Goal: Information Seeking & Learning: Find contact information

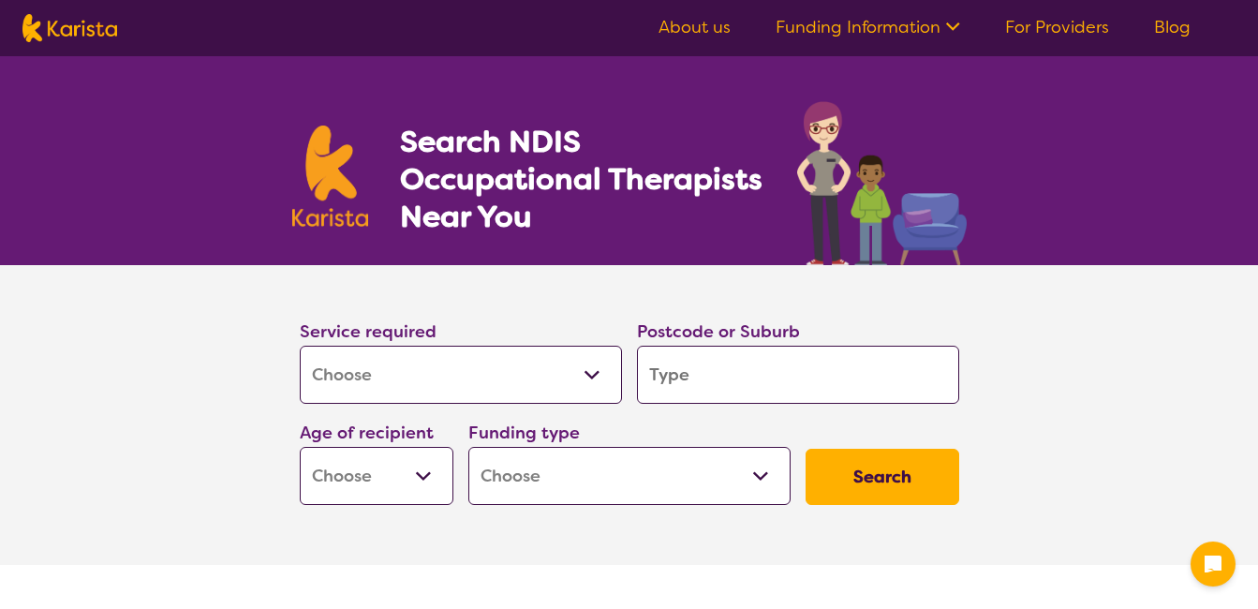
select select "[MEDICAL_DATA]"
click at [594, 376] on select "Allied Health Assistant Assessment ([MEDICAL_DATA] or [MEDICAL_DATA]) Behaviour…" at bounding box center [461, 375] width 322 height 58
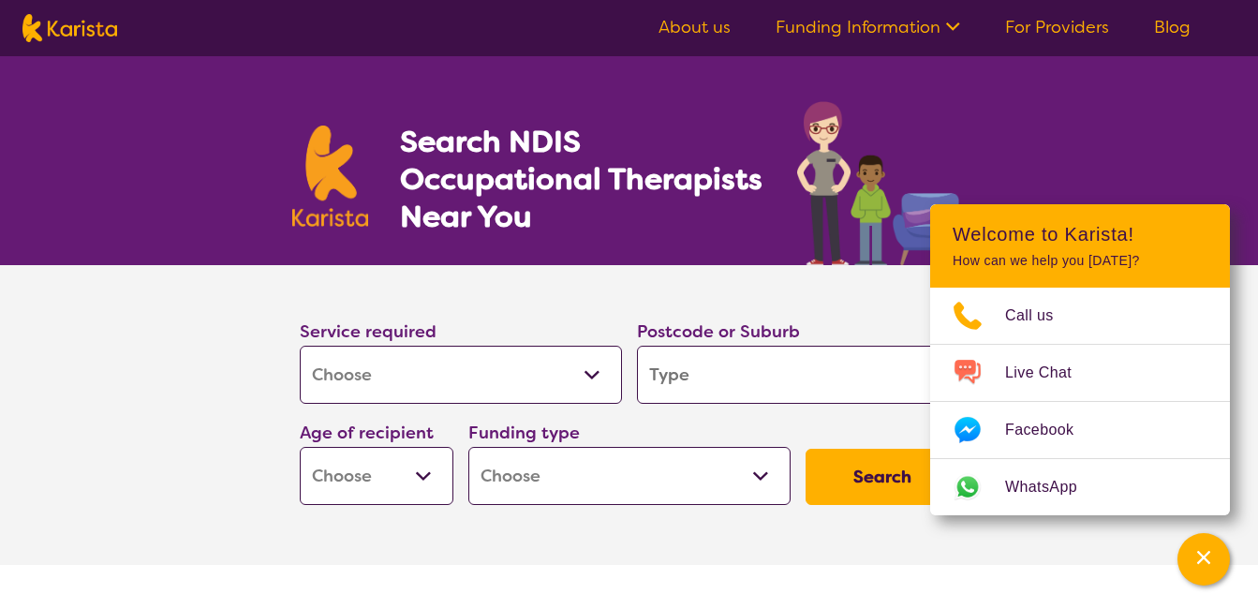
click at [377, 377] on select "Allied Health Assistant Assessment ([MEDICAL_DATA] or [MEDICAL_DATA]) Behaviour…" at bounding box center [461, 375] width 322 height 58
click at [422, 473] on select "Early Childhood - 0 to 9 Child - 10 to 11 Adolescent - 12 to 17 Adult - 18 to 6…" at bounding box center [377, 476] width 154 height 58
select select "AD"
click at [300, 447] on select "Early Childhood - 0 to 9 Child - 10 to 11 Adolescent - 12 to 17 Adult - 18 to 6…" at bounding box center [377, 476] width 154 height 58
select select "AD"
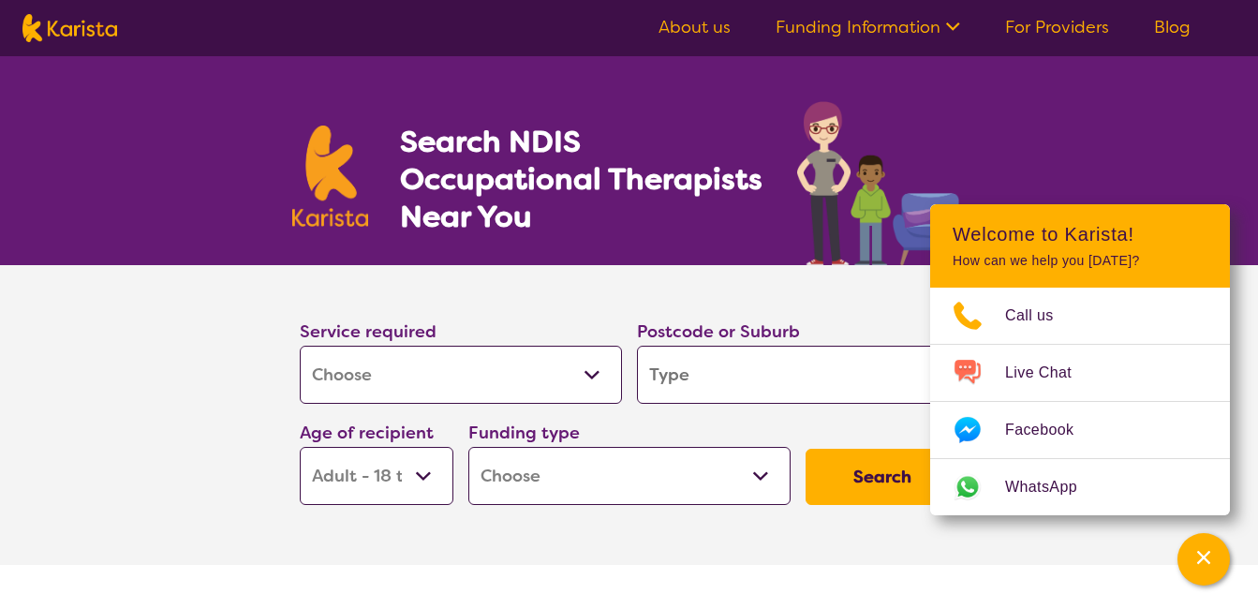
click at [758, 473] on select "Home Care Package (HCP) National Disability Insurance Scheme (NDIS) I don't know" at bounding box center [629, 476] width 322 height 58
select select "NDIS"
click at [468, 447] on select "Home Care Package (HCP) National Disability Insurance Scheme (NDIS) I don't know" at bounding box center [629, 476] width 322 height 58
select select "NDIS"
click at [702, 377] on input "search" at bounding box center [798, 375] width 322 height 58
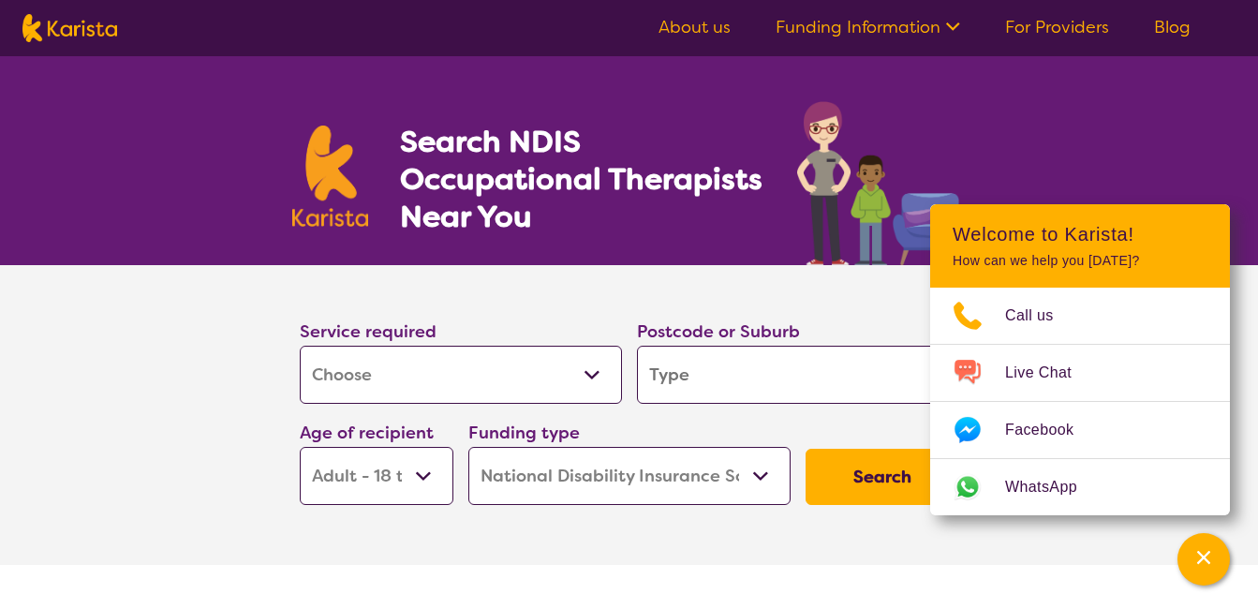
type input "2"
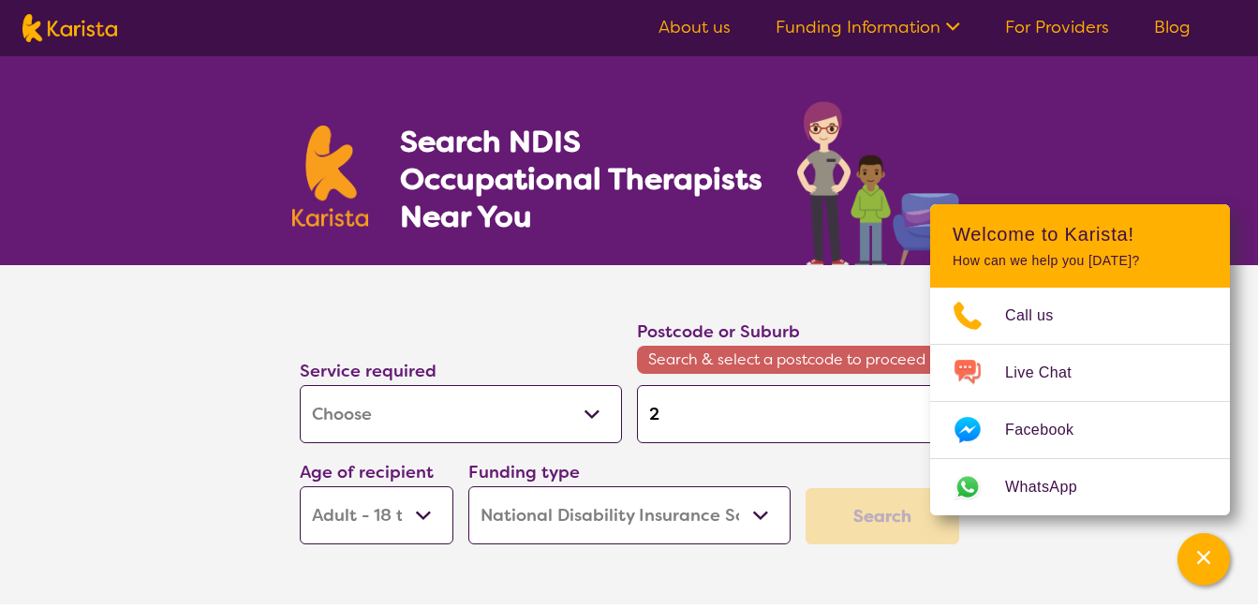
type input "21"
type input "215"
type input "2155"
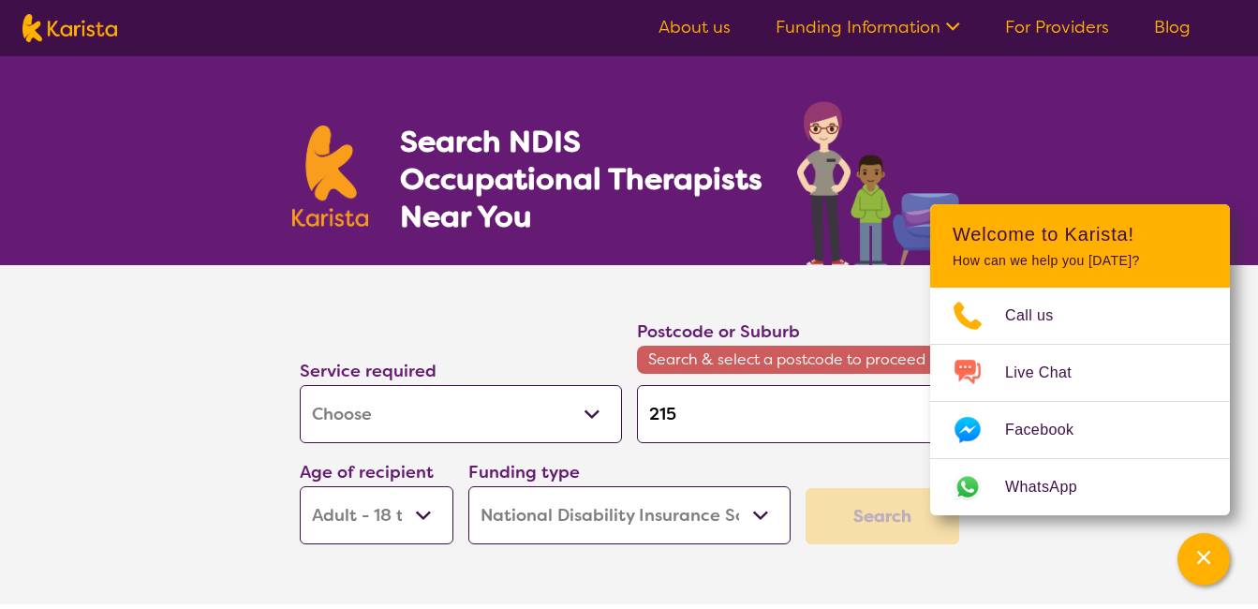
type input "2155"
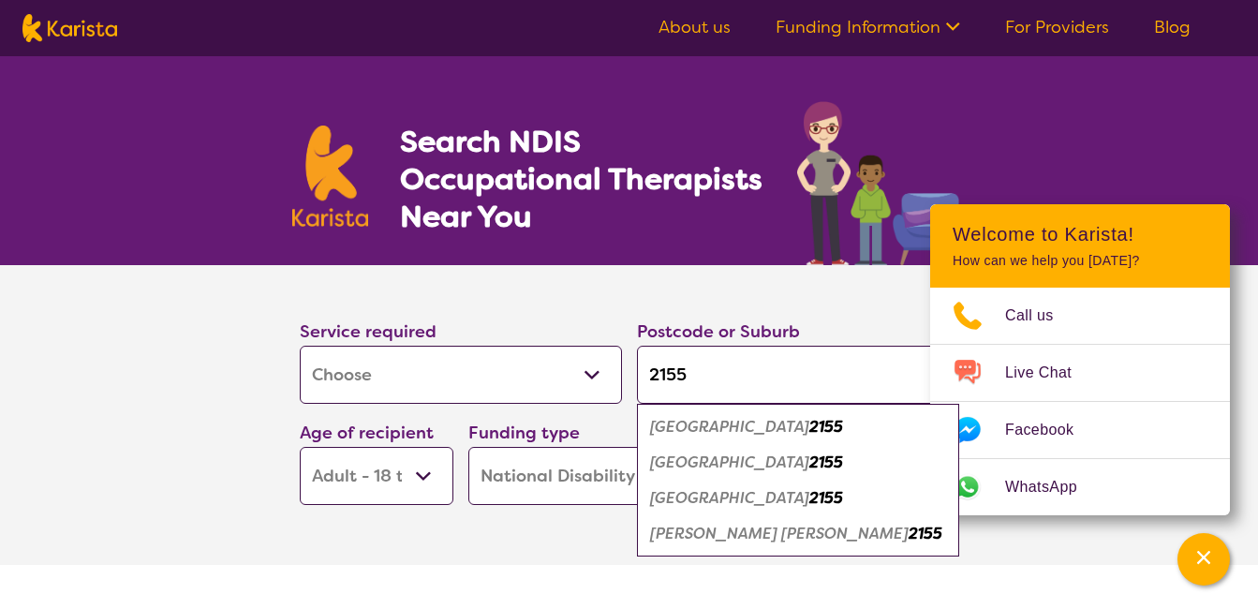
type input "2155"
click at [669, 470] on em "[GEOGRAPHIC_DATA]" at bounding box center [729, 462] width 159 height 20
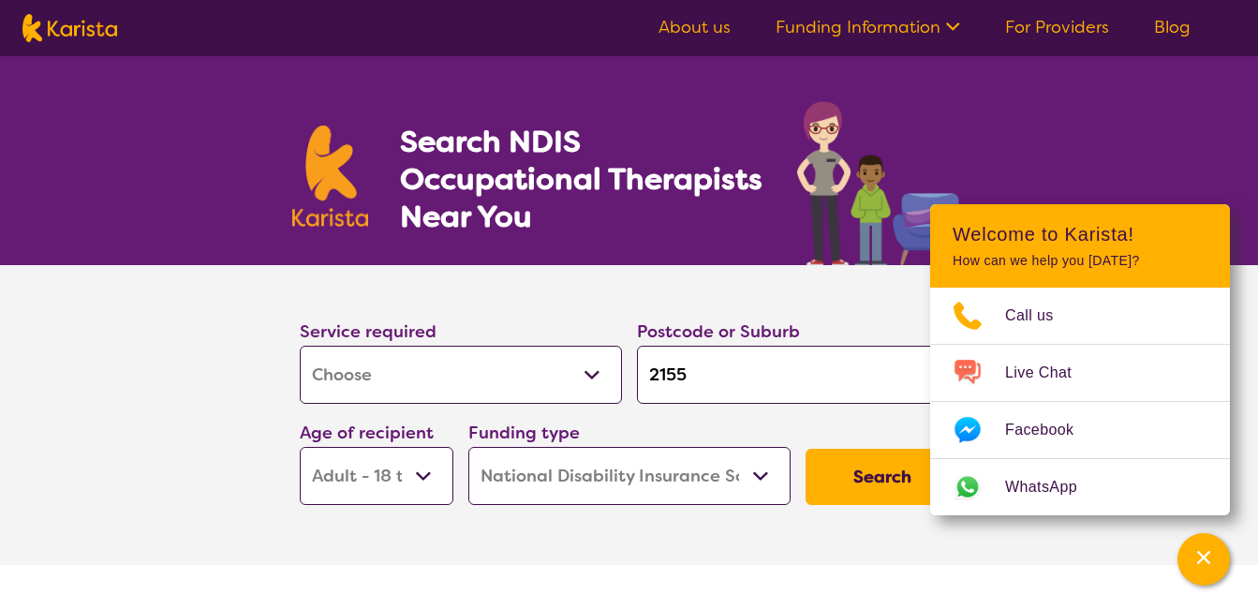
click at [832, 468] on button "Search" at bounding box center [883, 477] width 154 height 56
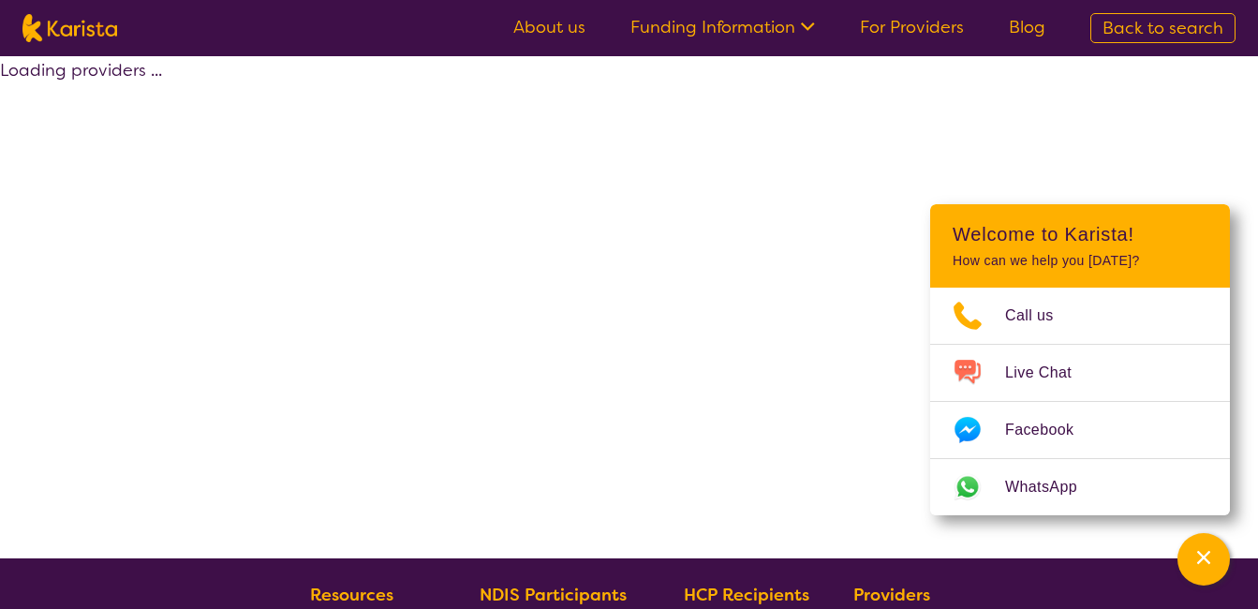
select select "by_score"
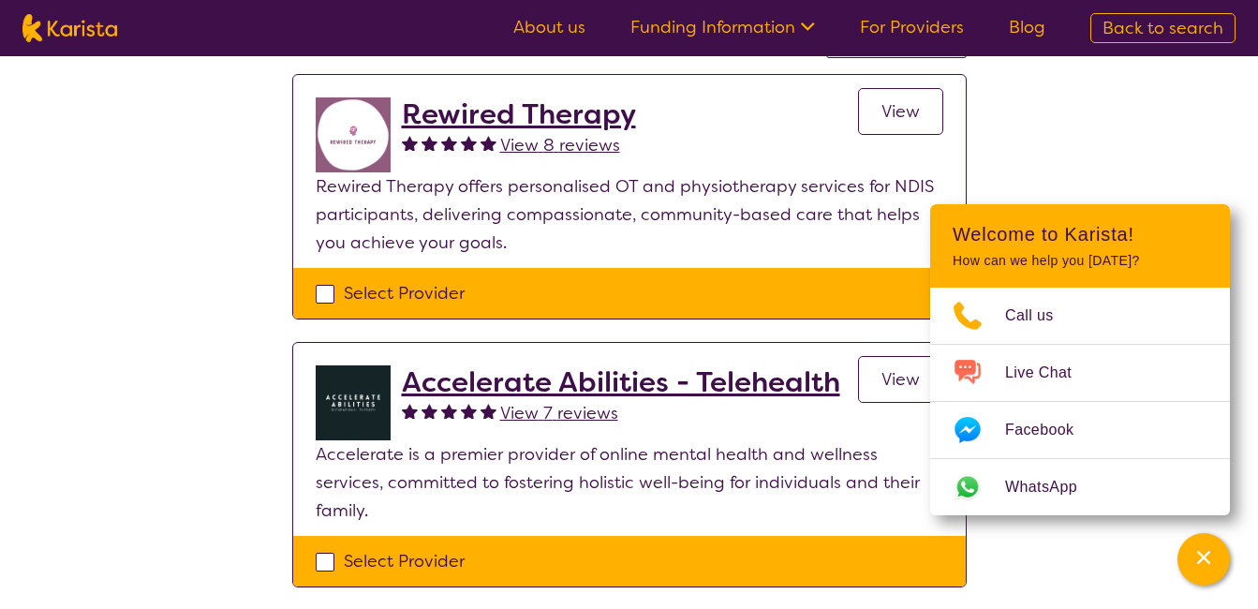
scroll to position [96, 0]
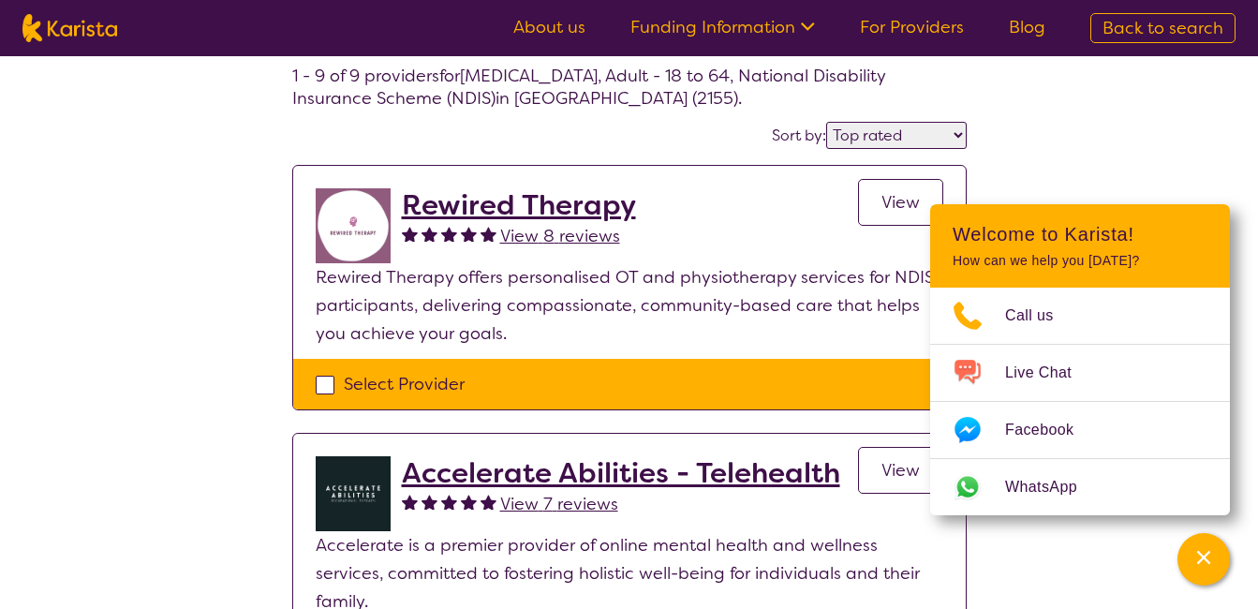
click at [540, 212] on h2 "Rewired Therapy" at bounding box center [519, 205] width 234 height 34
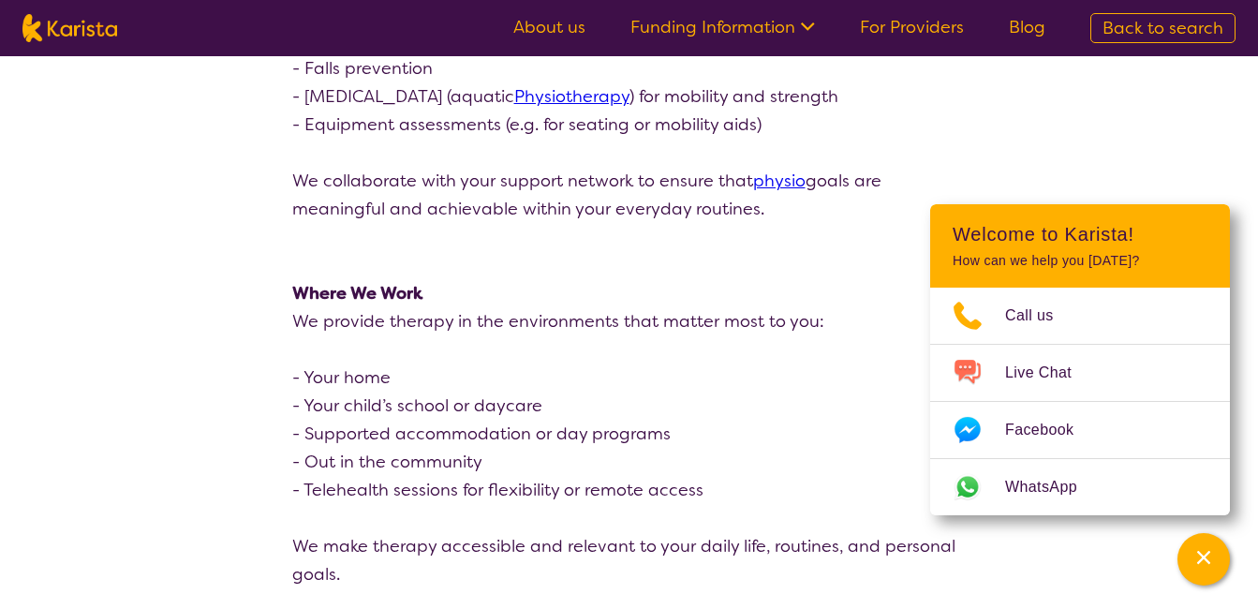
scroll to position [2219, 0]
